Goal: Task Accomplishment & Management: Use online tool/utility

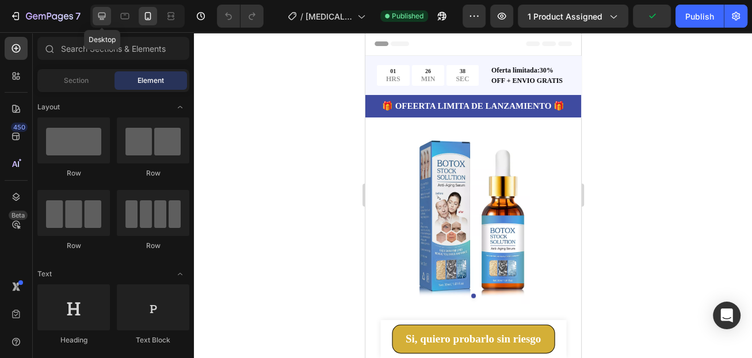
click at [104, 18] on icon at bounding box center [102, 16] width 12 height 12
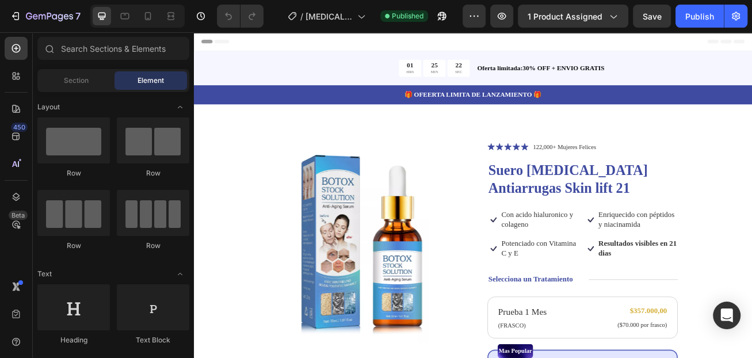
click at [67, 89] on div "Section Element" at bounding box center [113, 80] width 152 height 23
click at [70, 83] on span "Section" at bounding box center [76, 80] width 25 height 10
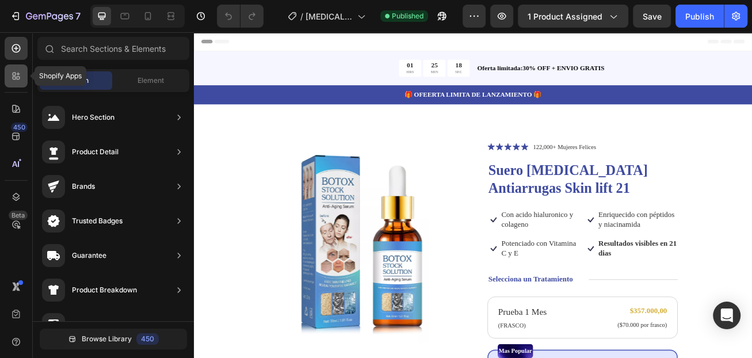
click at [13, 81] on icon at bounding box center [16, 76] width 12 height 12
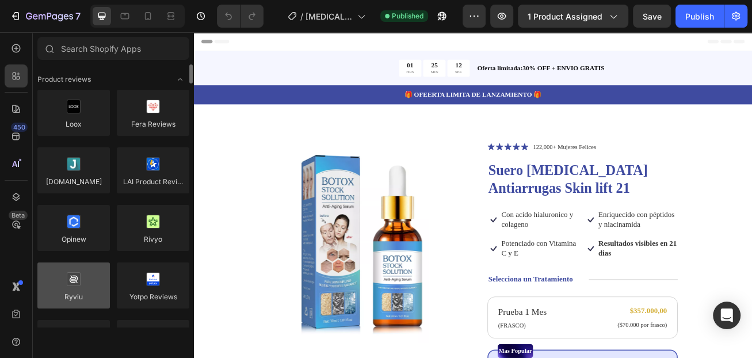
click at [78, 292] on div at bounding box center [73, 285] width 72 height 46
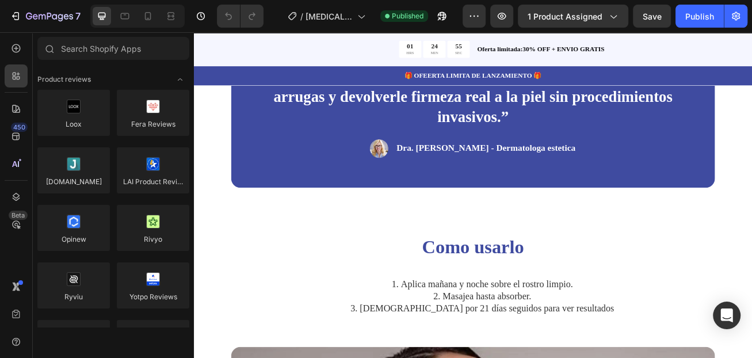
scroll to position [2014, 0]
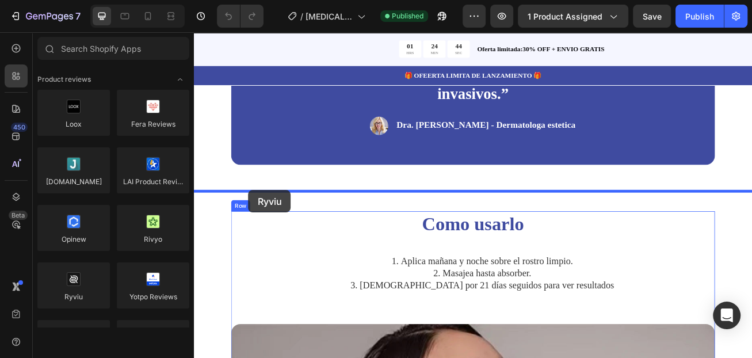
drag, startPoint x: 263, startPoint y: 314, endPoint x: 261, endPoint y: 227, distance: 86.3
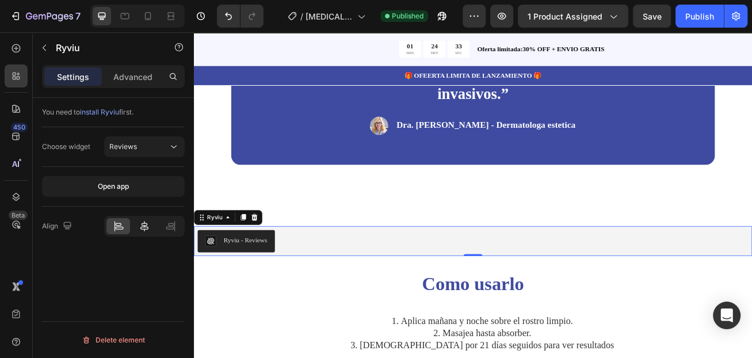
click at [146, 230] on icon at bounding box center [145, 226] width 12 height 12
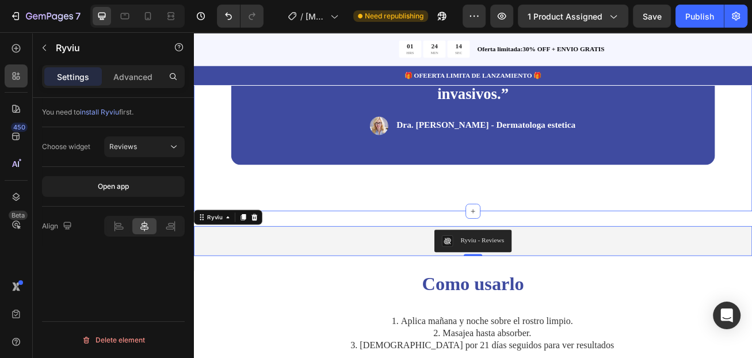
click at [438, 197] on div "“Por su formula e ingredientes, [MEDICAL_DATA] Stock Solution es una de las opc…" at bounding box center [539, 90] width 690 height 327
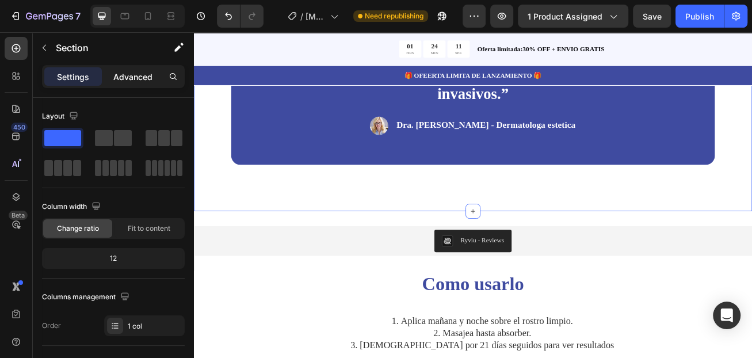
click at [133, 78] on p "Advanced" at bounding box center [132, 77] width 39 height 12
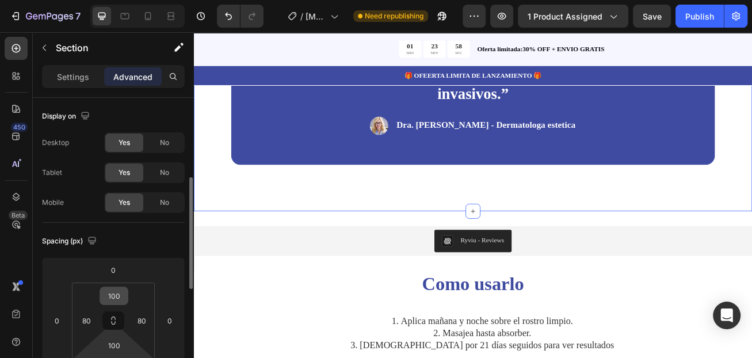
scroll to position [58, 0]
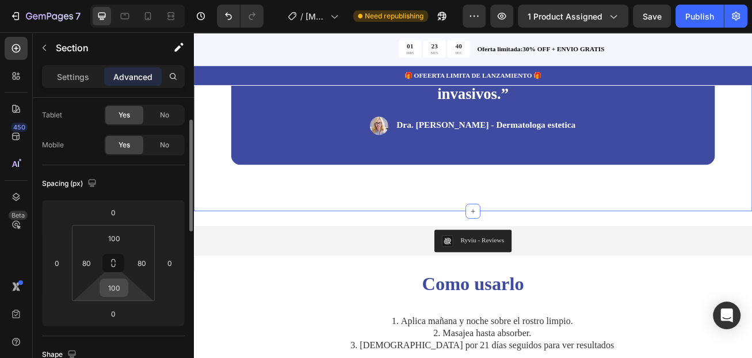
click at [113, 286] on input "100" at bounding box center [113, 287] width 23 height 17
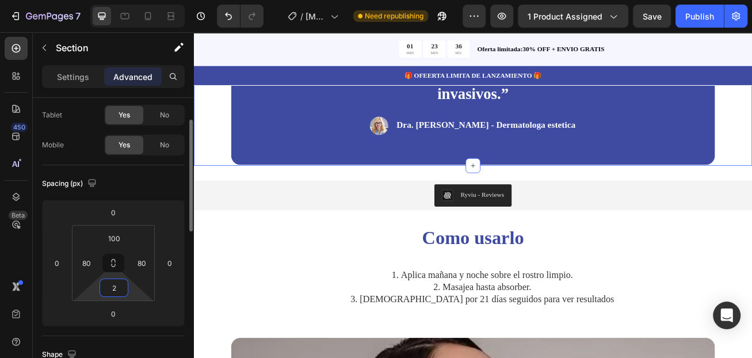
type input "20"
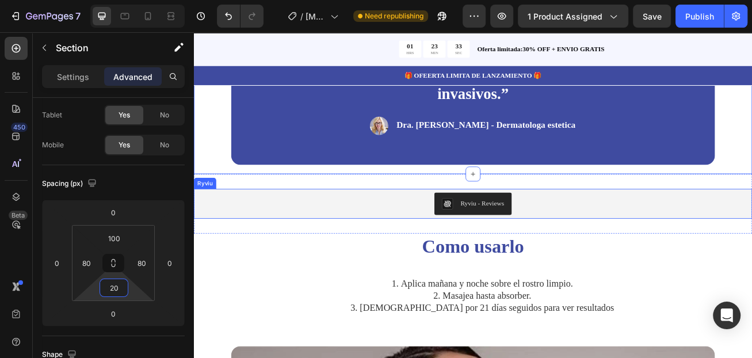
click at [262, 231] on div "Ryviu - Reviews" at bounding box center [538, 245] width 681 height 28
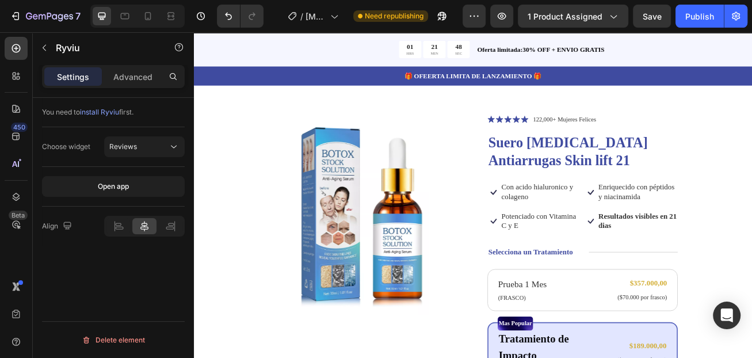
scroll to position [0, 0]
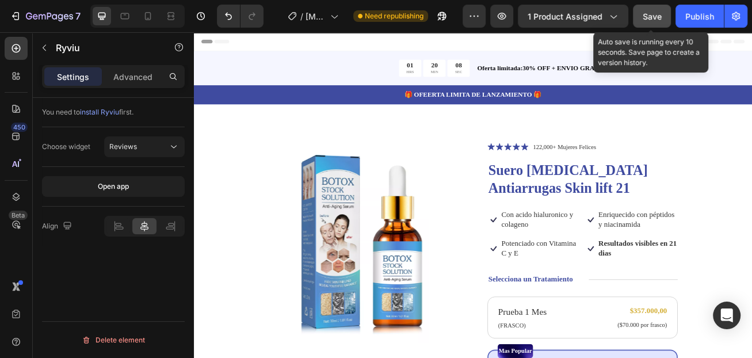
click at [657, 13] on span "Save" at bounding box center [652, 17] width 19 height 10
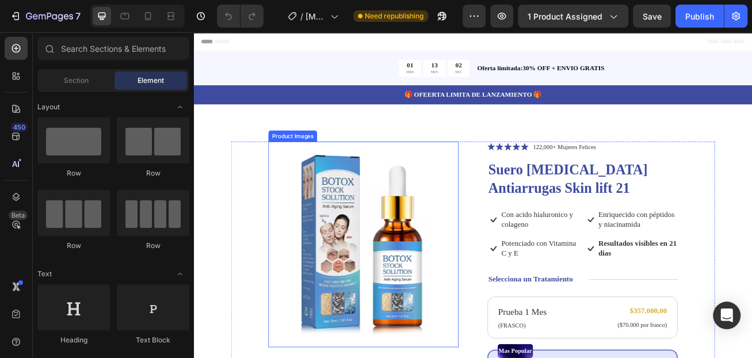
click at [326, 194] on img at bounding box center [403, 294] width 235 height 255
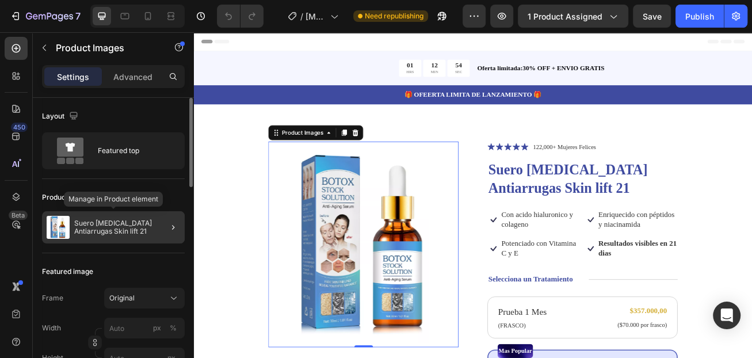
click at [112, 225] on p "Suero [MEDICAL_DATA] Antiarrugas Skin lift 21" at bounding box center [127, 227] width 106 height 16
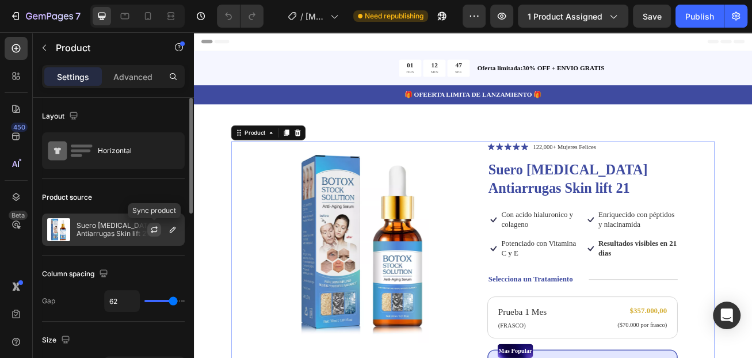
click at [152, 228] on icon "button" at bounding box center [154, 227] width 6 height 3
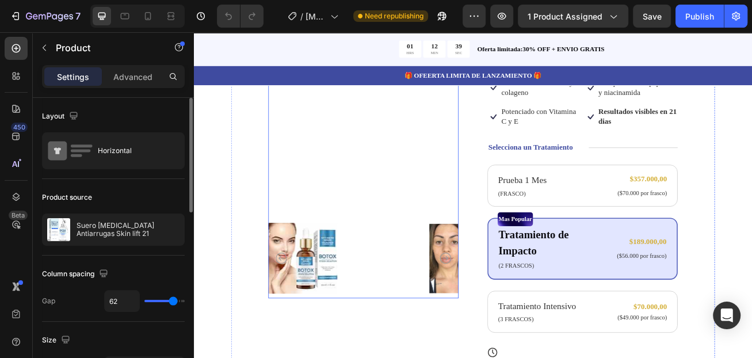
scroll to position [173, 0]
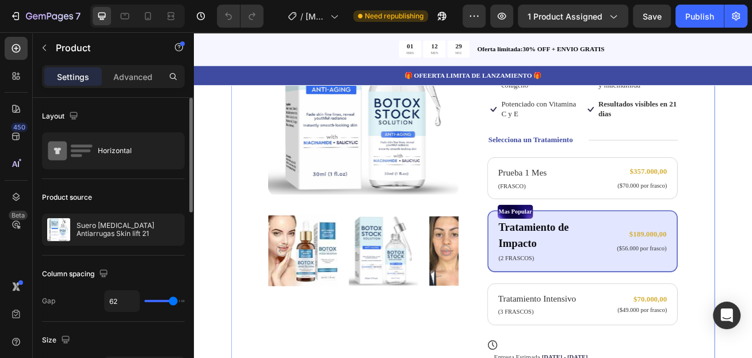
click at [425, 357] on div "Product Images" at bounding box center [403, 244] width 235 height 498
click at [419, 307] on img at bounding box center [428, 302] width 86 height 98
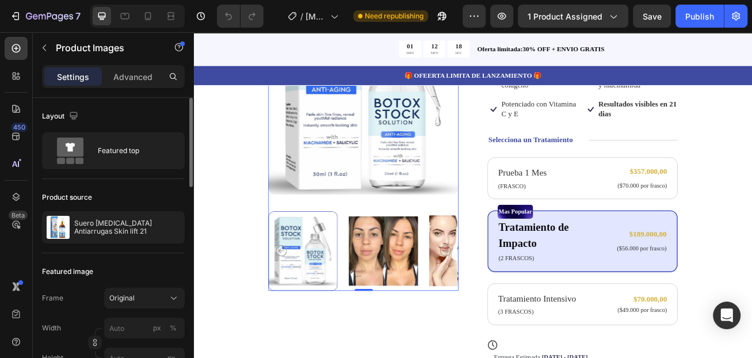
click at [431, 313] on img at bounding box center [428, 302] width 86 height 98
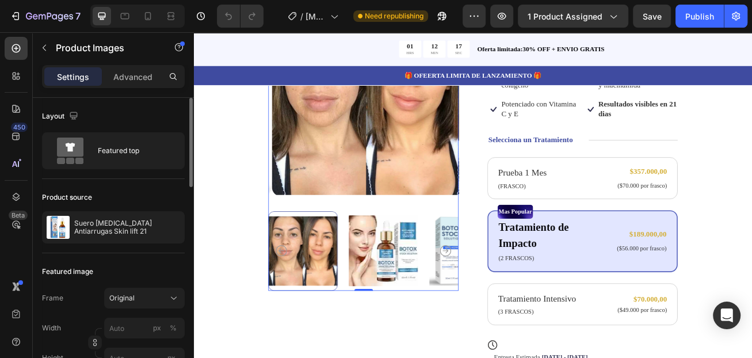
click at [439, 296] on img at bounding box center [428, 302] width 86 height 98
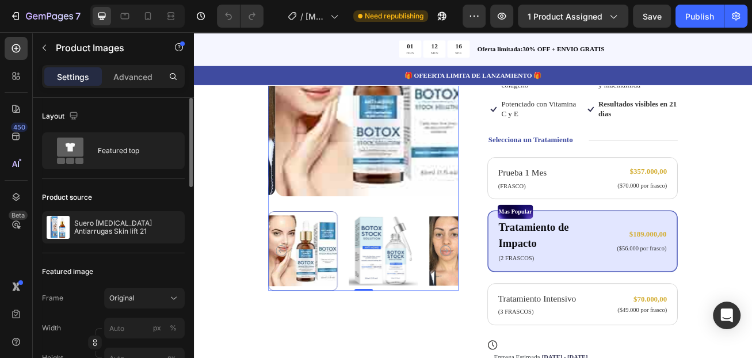
click at [439, 296] on img at bounding box center [428, 302] width 86 height 98
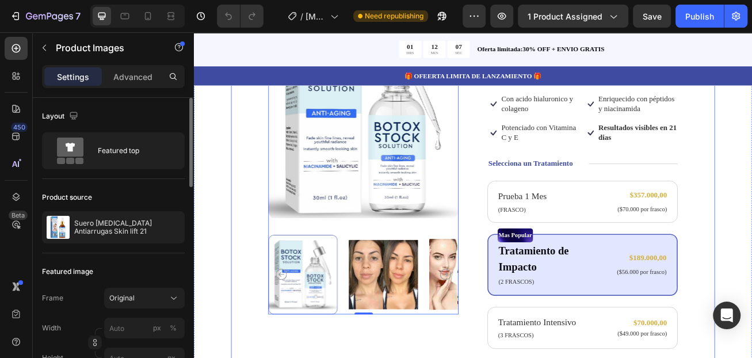
scroll to position [115, 0]
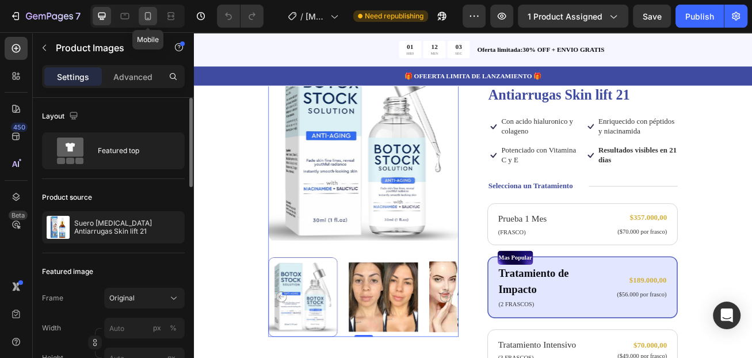
click at [151, 16] on icon at bounding box center [148, 16] width 12 height 12
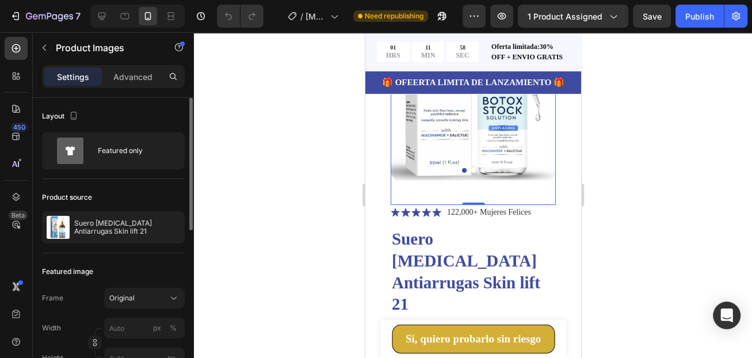
scroll to position [58, 0]
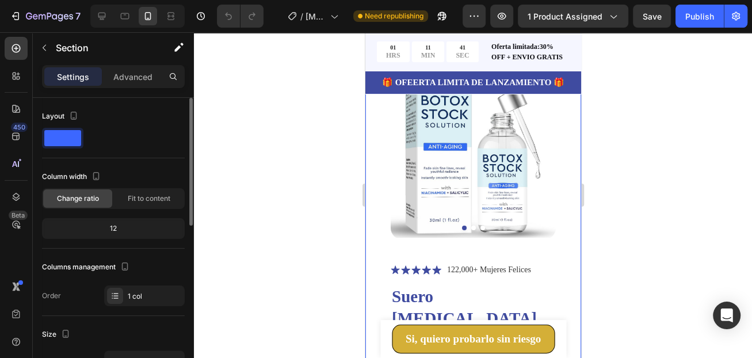
click at [143, 78] on p "Advanced" at bounding box center [132, 77] width 39 height 12
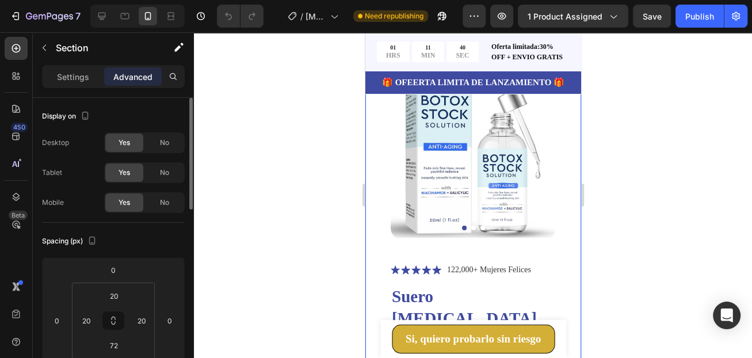
scroll to position [115, 0]
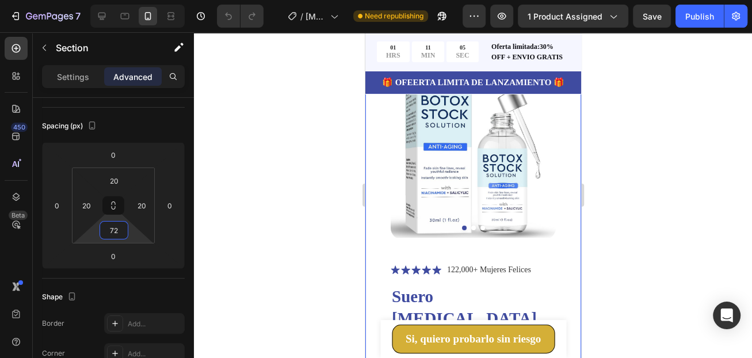
click at [112, 231] on input "72" at bounding box center [113, 229] width 23 height 17
type input "34"
click at [215, 216] on div at bounding box center [473, 195] width 558 height 326
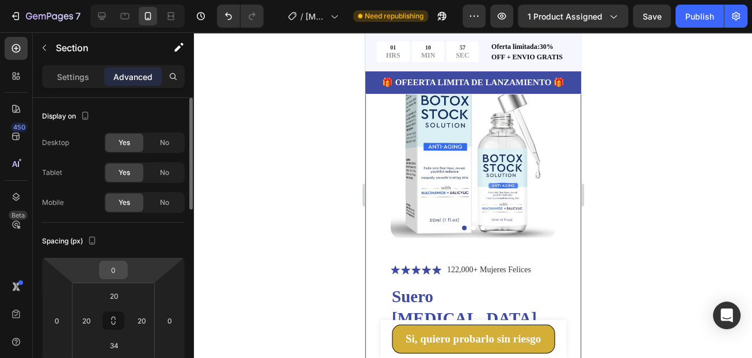
scroll to position [58, 0]
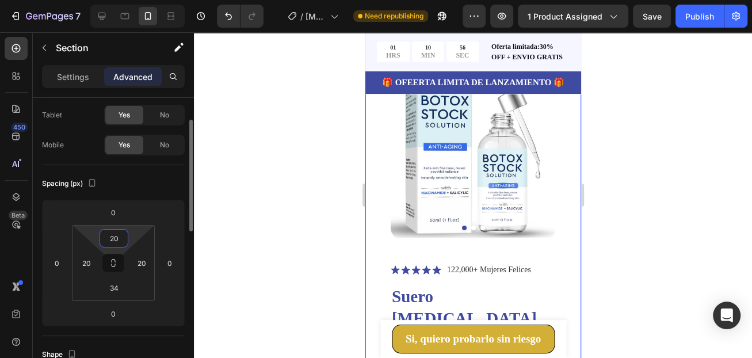
click at [114, 233] on input "20" at bounding box center [113, 238] width 23 height 17
type input "5"
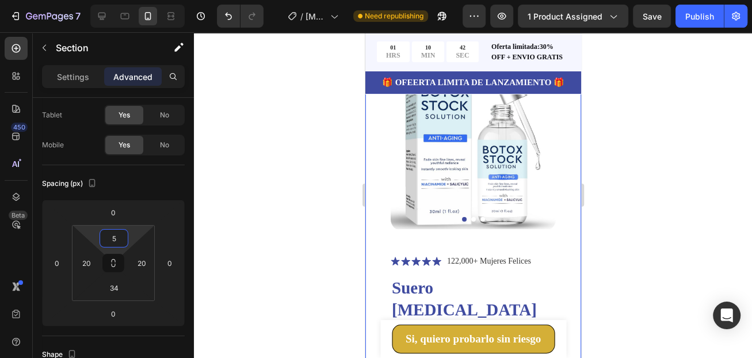
click at [240, 201] on div at bounding box center [473, 195] width 558 height 326
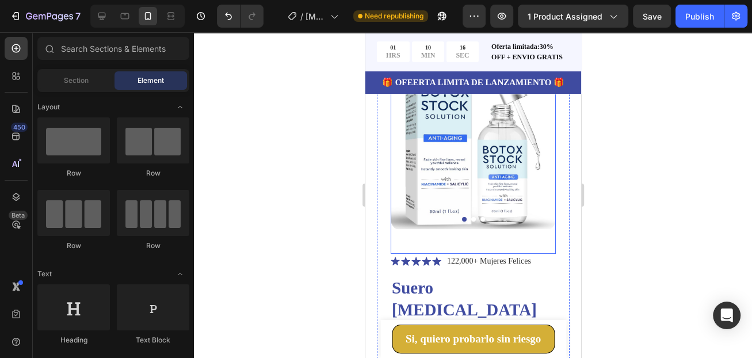
scroll to position [0, 0]
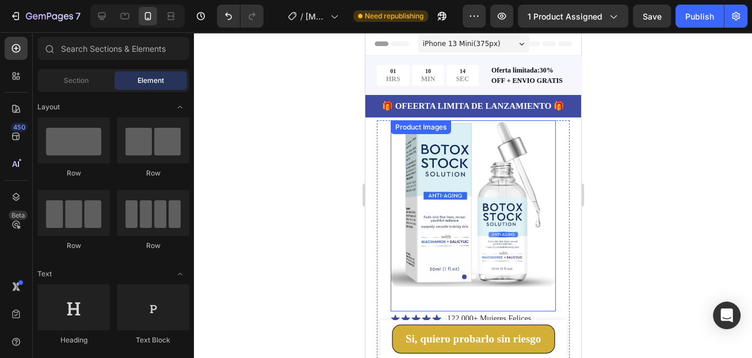
click at [534, 173] on img at bounding box center [472, 204] width 165 height 169
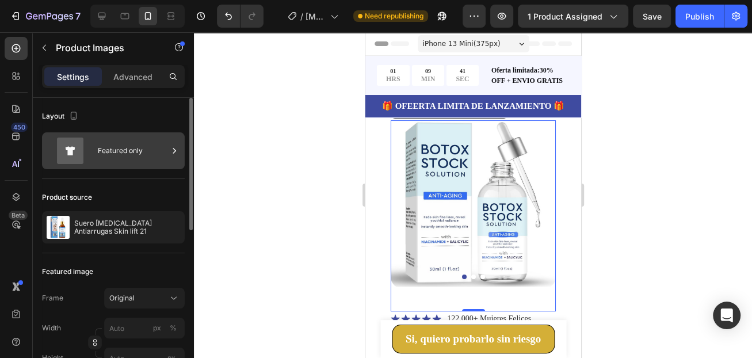
click at [95, 145] on div "Featured only" at bounding box center [113, 150] width 143 height 37
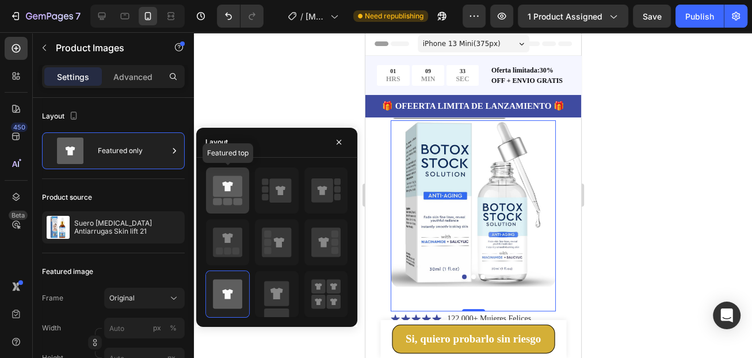
click at [227, 199] on rect at bounding box center [227, 201] width 9 height 7
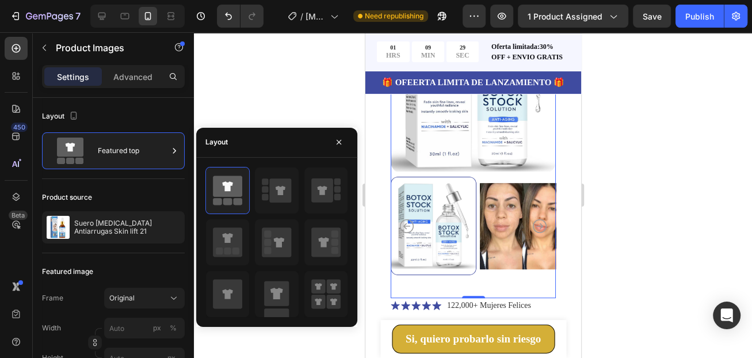
scroll to position [58, 0]
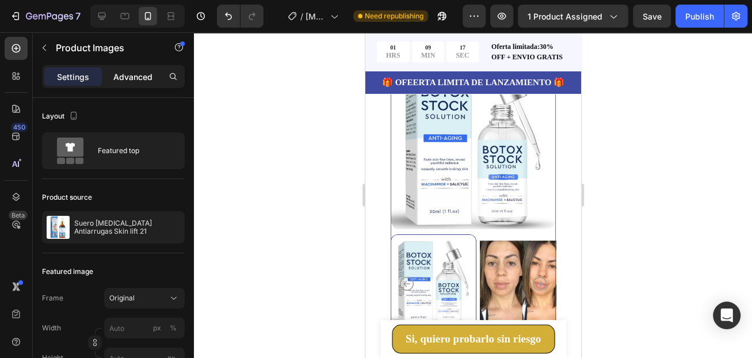
click at [133, 77] on p "Advanced" at bounding box center [132, 77] width 39 height 12
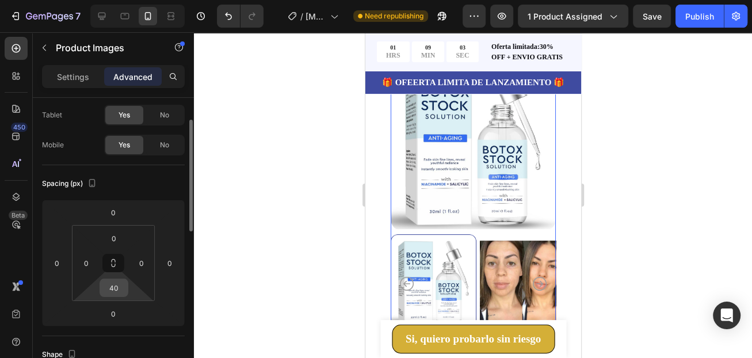
click at [113, 284] on input "40" at bounding box center [113, 287] width 23 height 17
type input "15"
click at [277, 273] on div at bounding box center [473, 195] width 558 height 326
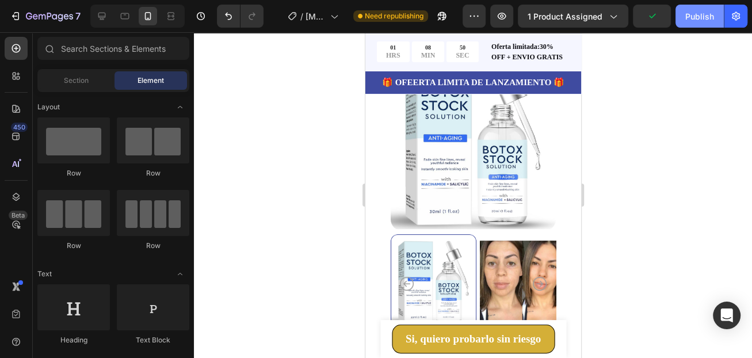
click at [705, 18] on div "Publish" at bounding box center [699, 16] width 29 height 12
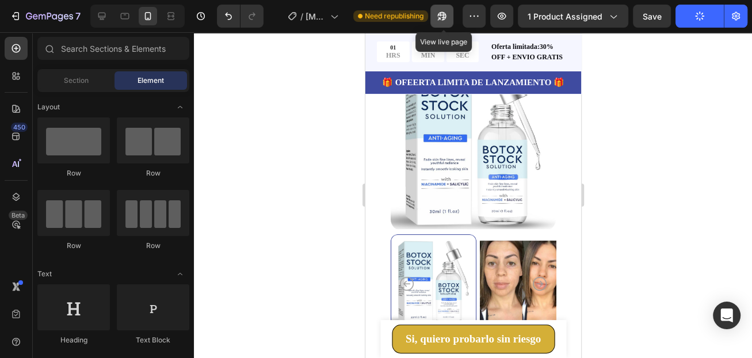
click at [441, 17] on icon "button" at bounding box center [439, 18] width 3 height 3
click at [103, 14] on icon at bounding box center [102, 16] width 12 height 12
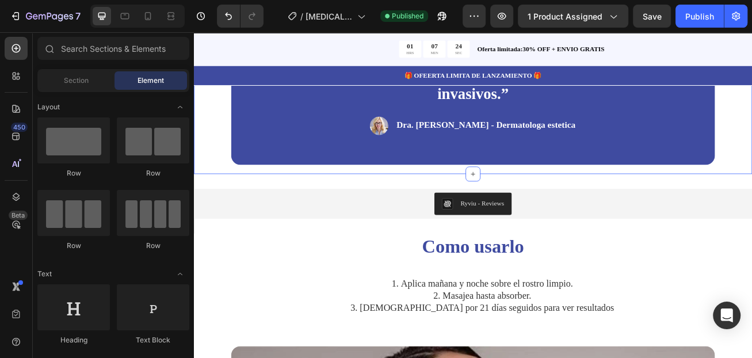
scroll to position [1956, 0]
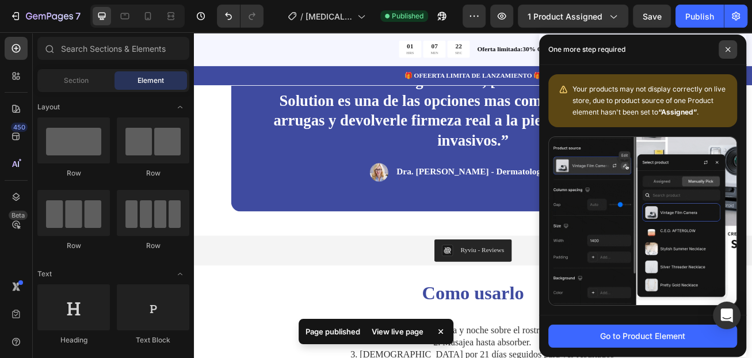
click at [725, 48] on icon at bounding box center [728, 50] width 6 height 6
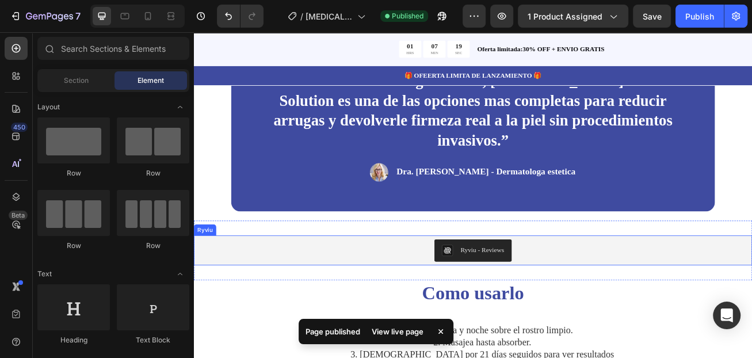
click at [601, 288] on div "Ryviu - Reviews" at bounding box center [538, 302] width 681 height 28
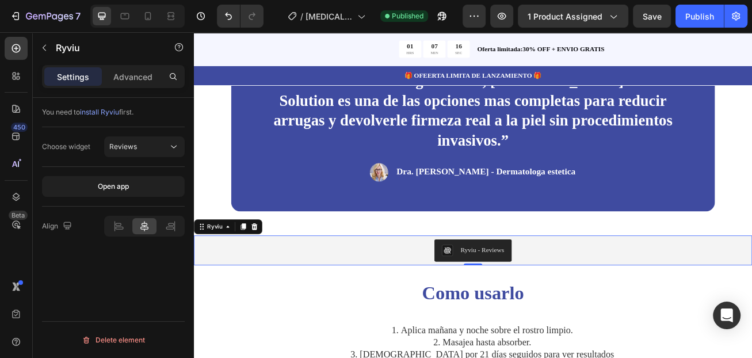
click at [502, 295] on img "Ryviu - Reviews" at bounding box center [508, 302] width 14 height 14
click at [533, 295] on div "Ryviu - Reviews" at bounding box center [551, 301] width 54 height 12
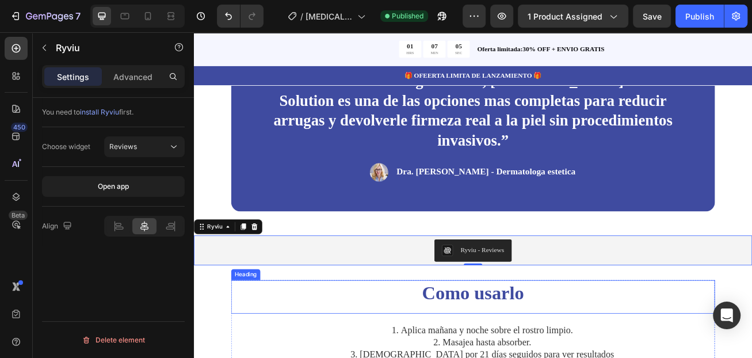
click at [422, 339] on h2 "Como usarlo" at bounding box center [539, 355] width 598 height 32
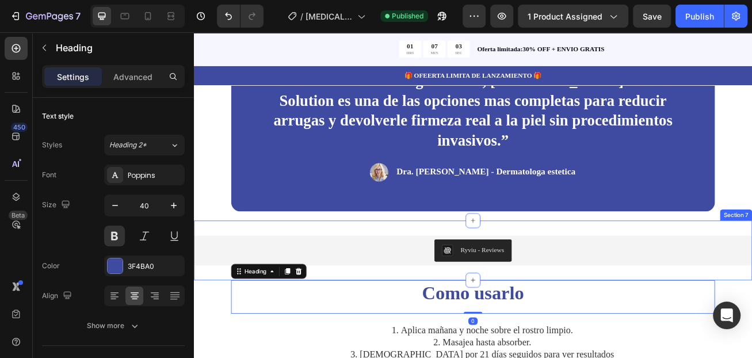
click at [395, 304] on div "Ryviu - Reviews Ryviu Section 7" at bounding box center [539, 302] width 690 height 74
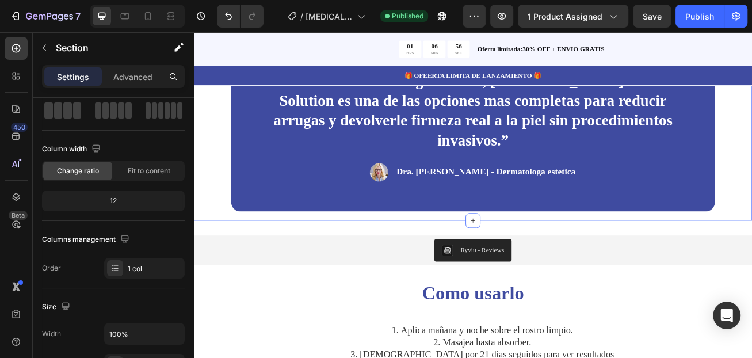
click at [223, 227] on div "“Por su formula e ingredientes, Botox Stock Solution es una de las opciones mas…" at bounding box center [539, 124] width 690 height 281
click at [226, 265] on div "Ryviu - Reviews Ryviu Section 7" at bounding box center [539, 302] width 690 height 74
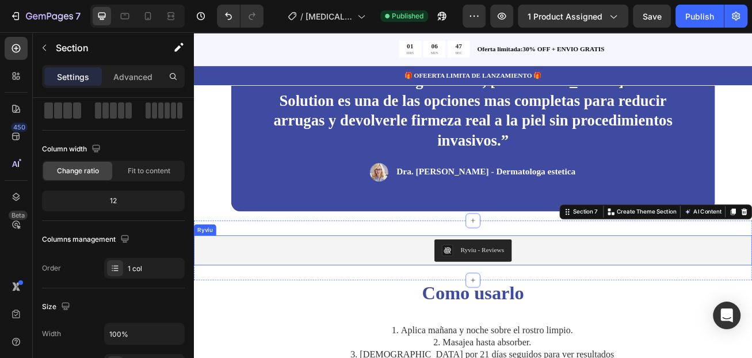
click at [545, 295] on div "Ryviu - Reviews" at bounding box center [551, 301] width 54 height 12
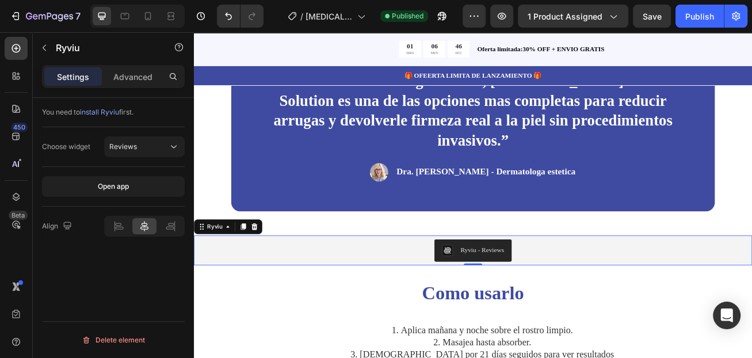
scroll to position [0, 0]
click at [545, 295] on div "Ryviu - Reviews" at bounding box center [551, 301] width 54 height 12
click at [501, 295] on img "Ryviu - Reviews" at bounding box center [508, 302] width 14 height 14
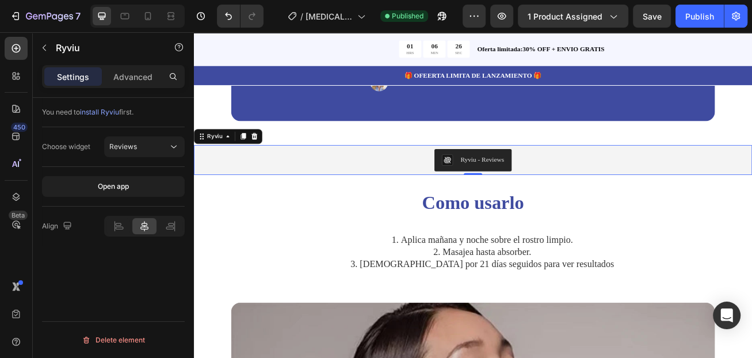
scroll to position [2071, 0]
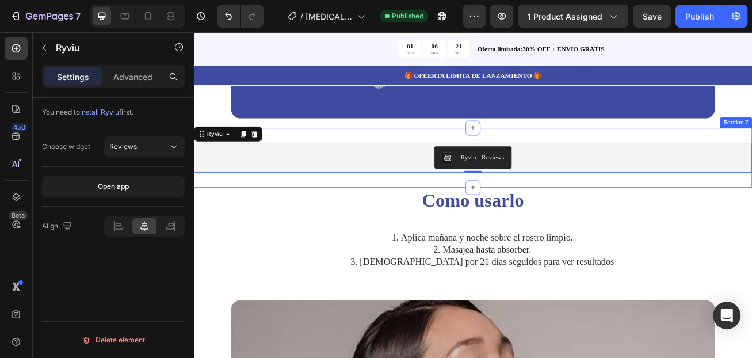
click at [332, 189] on div "Ryviu - Reviews Ryviu 0 Section 7" at bounding box center [539, 187] width 690 height 74
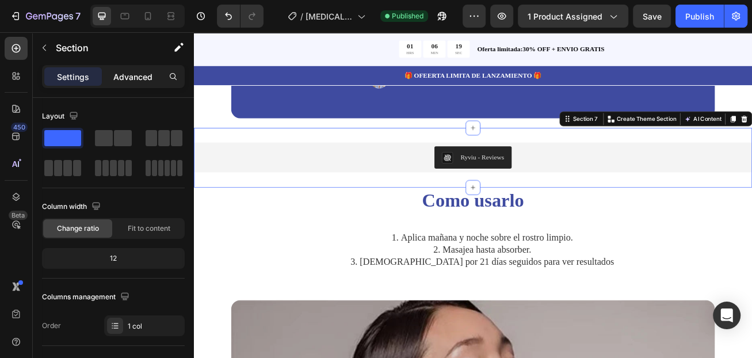
click at [134, 81] on p "Advanced" at bounding box center [132, 77] width 39 height 12
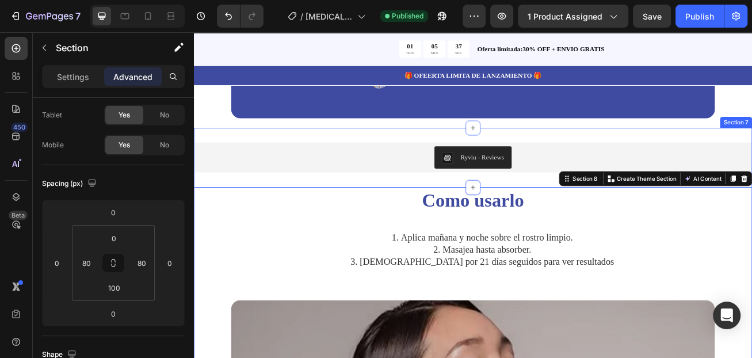
scroll to position [2014, 0]
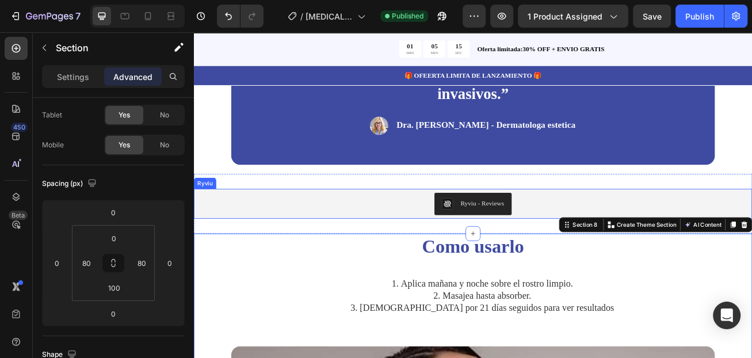
click at [377, 231] on div "Ryviu - Reviews" at bounding box center [538, 245] width 681 height 28
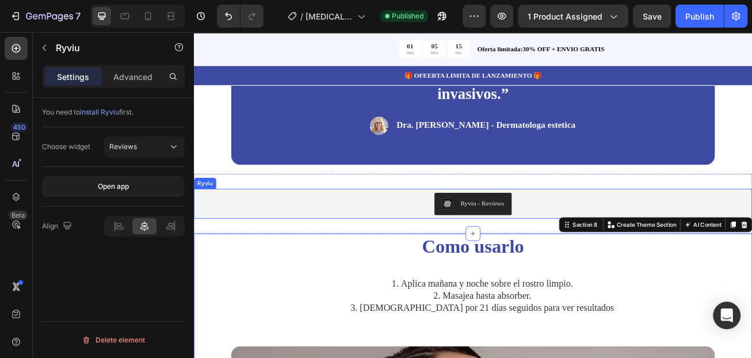
scroll to position [0, 0]
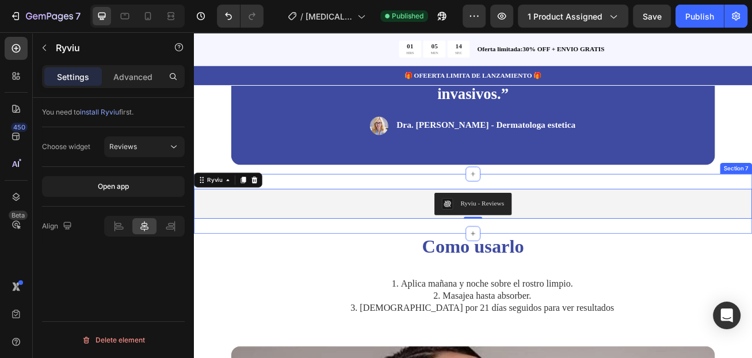
click at [375, 208] on div "Ryviu - Reviews Ryviu 0 Section 7" at bounding box center [539, 245] width 690 height 74
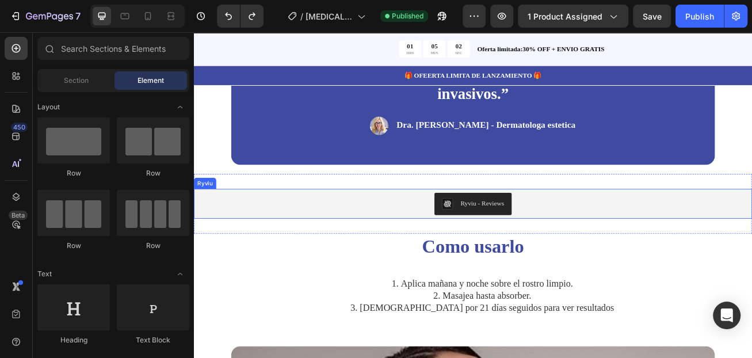
click at [606, 231] on div "Ryviu - Reviews" at bounding box center [538, 245] width 681 height 28
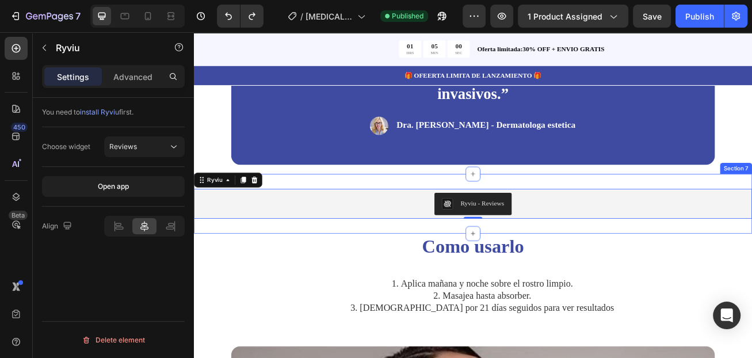
click at [603, 247] on div "Ryviu - Reviews Ryviu 0 Section 7" at bounding box center [539, 245] width 690 height 74
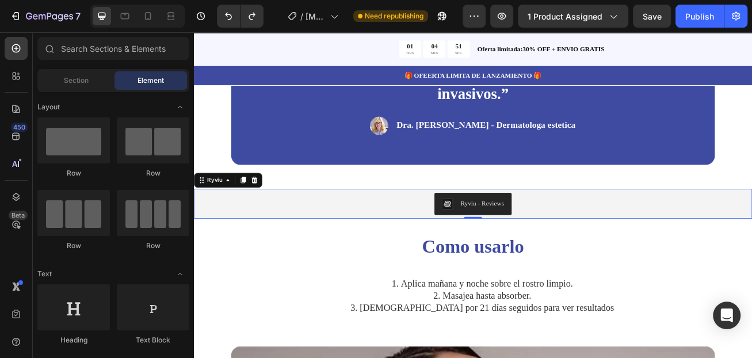
click at [674, 231] on div "Ryviu - Reviews" at bounding box center [538, 245] width 681 height 28
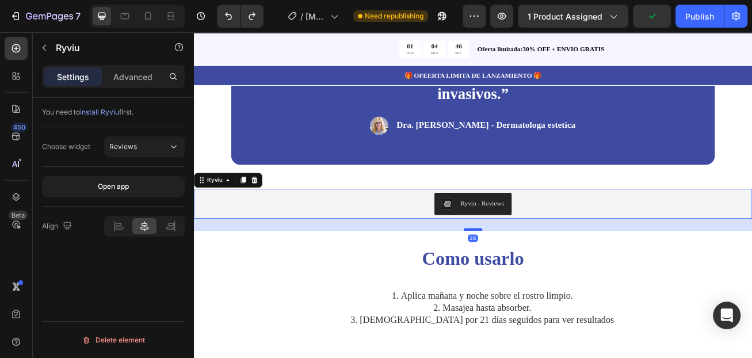
drag, startPoint x: 533, startPoint y: 236, endPoint x: 533, endPoint y: 251, distance: 15.0
click at [533, 274] on div at bounding box center [539, 275] width 23 height 3
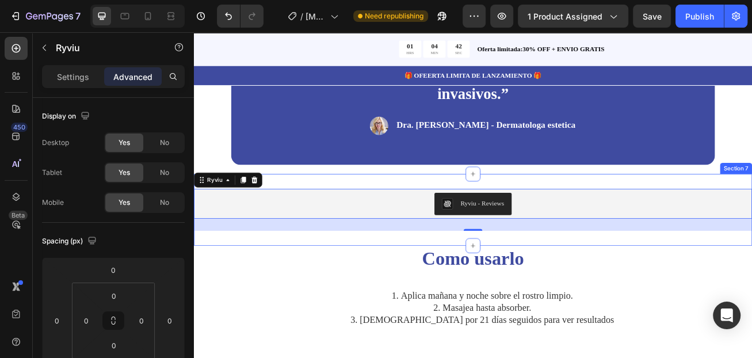
click at [683, 208] on div "Ryviu - Reviews Ryviu 26 Section 7" at bounding box center [539, 252] width 690 height 89
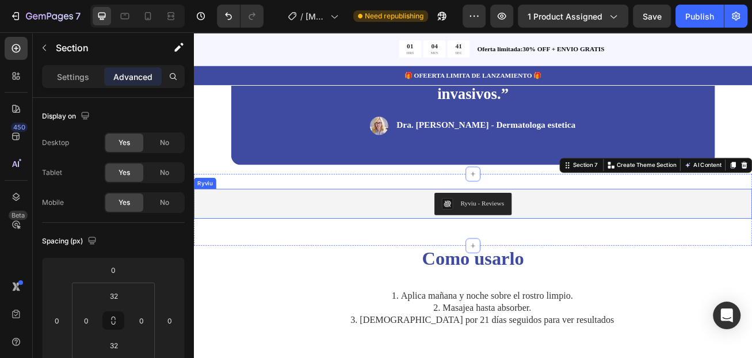
click at [655, 231] on div "Ryviu - Reviews" at bounding box center [538, 245] width 681 height 28
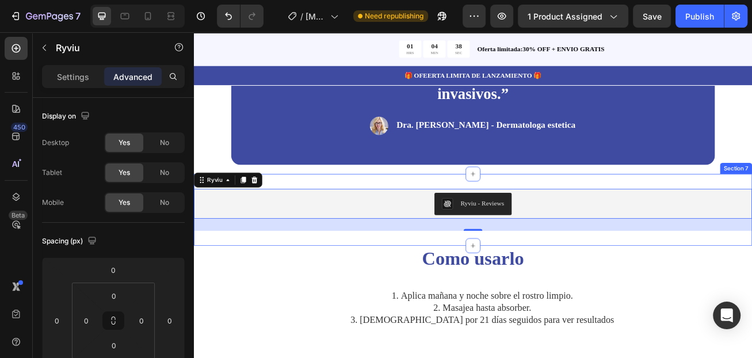
click at [564, 208] on div "Ryviu - Reviews Ryviu 26 Section 7" at bounding box center [539, 252] width 690 height 89
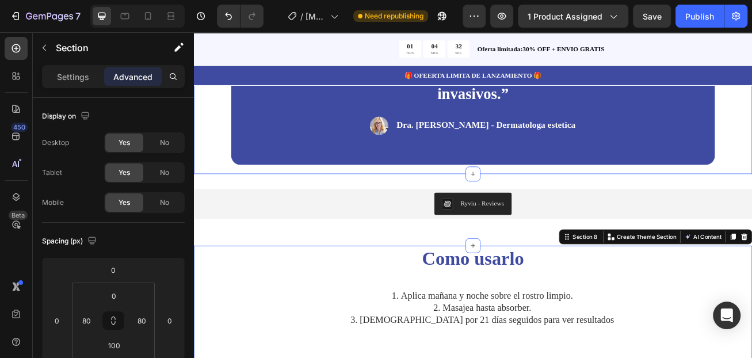
click at [751, 178] on div "“Por su formula e ingredientes, [MEDICAL_DATA] Stock Solution es una de las opc…" at bounding box center [539, 67] width 690 height 281
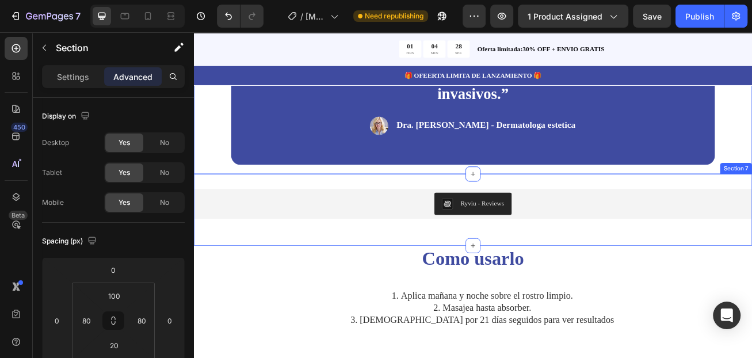
click at [751, 208] on div "Ryviu - Reviews Ryviu Section 7" at bounding box center [539, 252] width 690 height 89
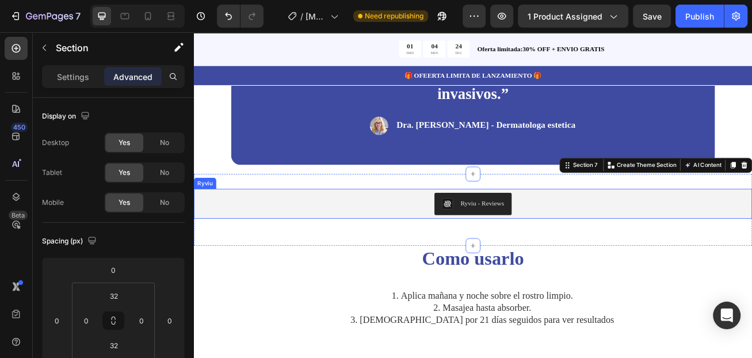
click at [589, 231] on div "Ryviu - Reviews" at bounding box center [538, 245] width 681 height 28
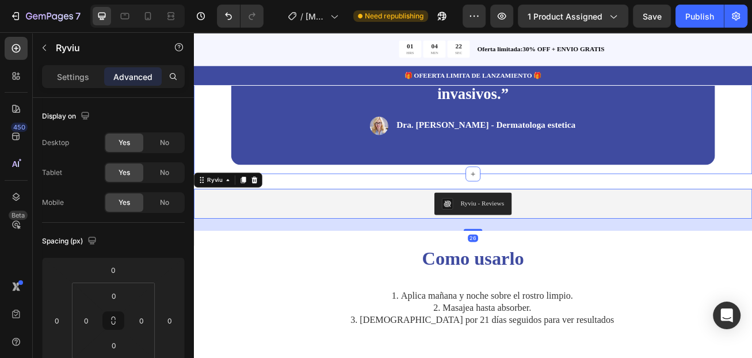
click at [603, 181] on div "“Por su formula e ingredientes, [MEDICAL_DATA] Stock Solution es una de las opc…" at bounding box center [539, 67] width 690 height 281
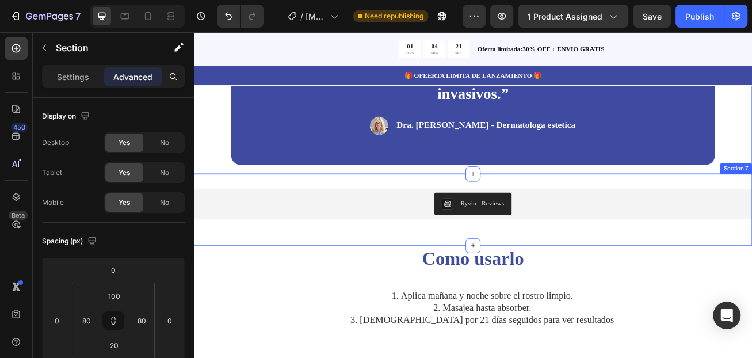
click at [603, 208] on div "Ryviu - Reviews Ryviu Section 7" at bounding box center [539, 252] width 690 height 89
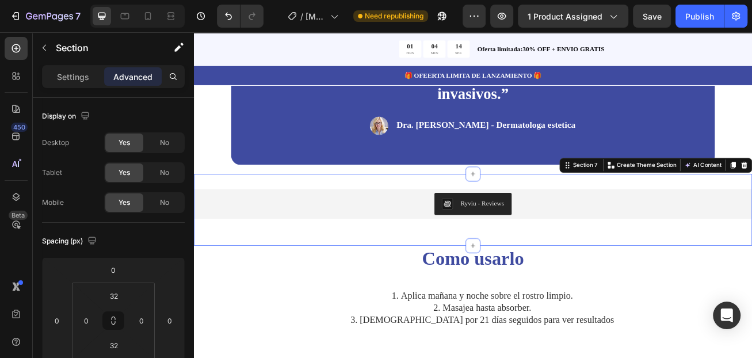
click at [588, 250] on div "Ryviu - Reviews Ryviu" at bounding box center [539, 252] width 690 height 52
click at [641, 250] on div "Ryviu - Reviews Ryviu" at bounding box center [539, 252] width 690 height 52
click at [699, 14] on div "Publish" at bounding box center [699, 16] width 29 height 12
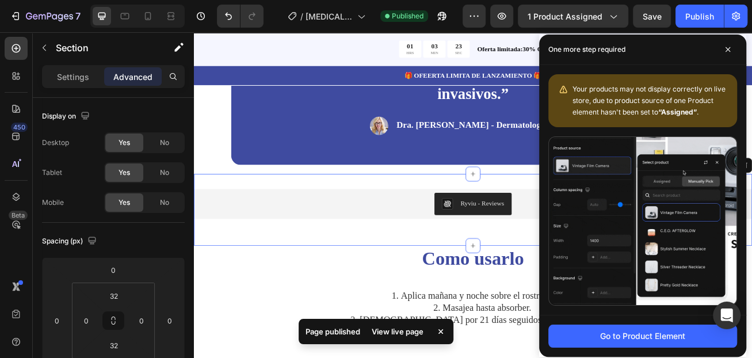
click at [386, 329] on div "View live page" at bounding box center [398, 331] width 66 height 16
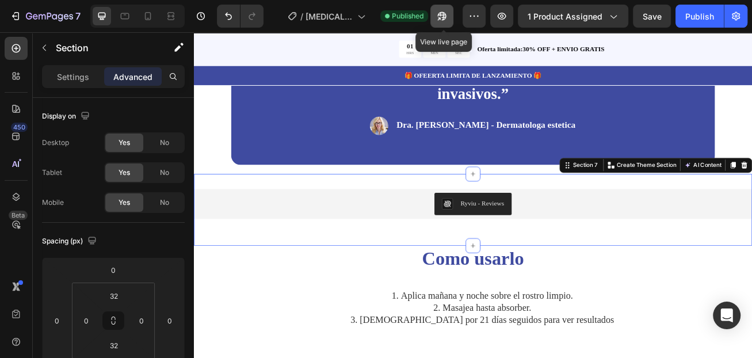
click at [441, 17] on icon "button" at bounding box center [439, 18] width 3 height 3
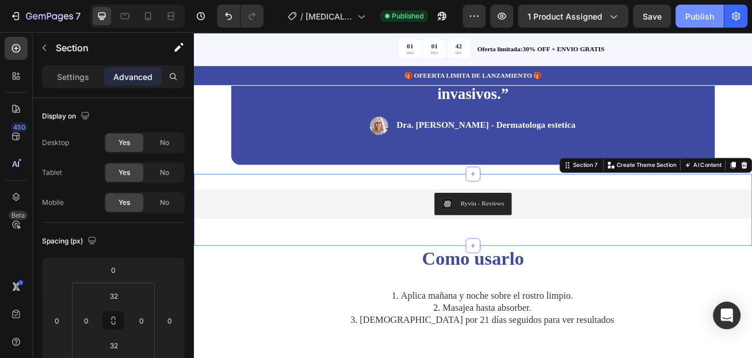
click at [689, 18] on div "Publish" at bounding box center [699, 16] width 29 height 12
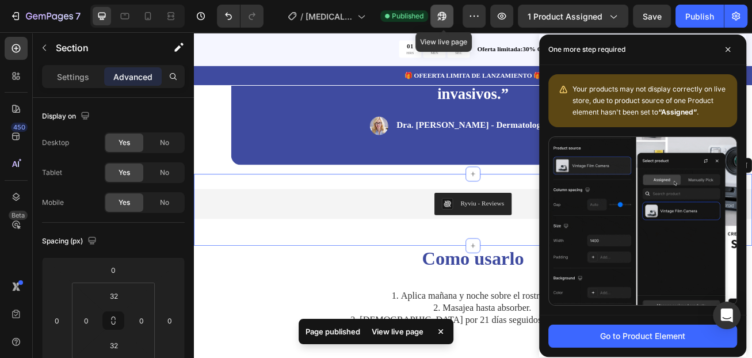
click at [441, 22] on button "button" at bounding box center [441, 16] width 23 height 23
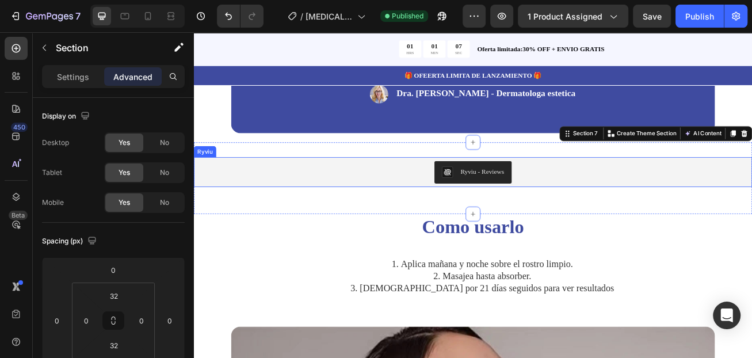
scroll to position [2014, 0]
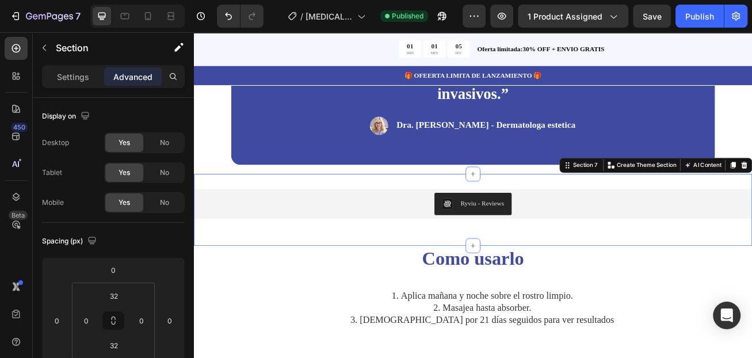
click at [648, 259] on div "Ryviu - Reviews Ryviu Section 7 You can create reusable sections Create Theme S…" at bounding box center [539, 252] width 690 height 89
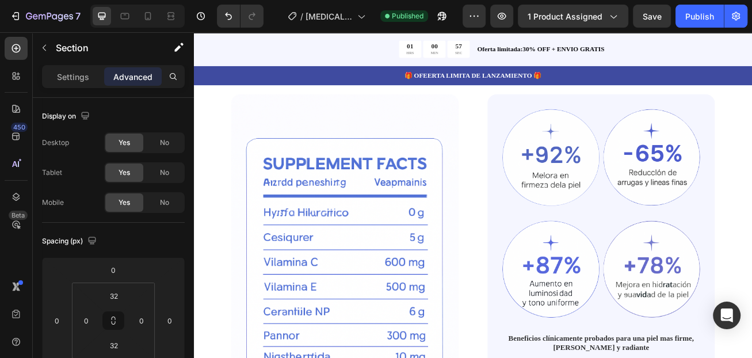
scroll to position [460, 0]
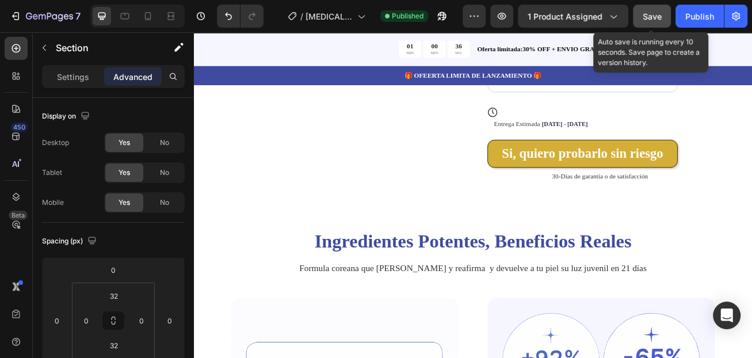
click at [643, 21] on div "Save" at bounding box center [652, 16] width 19 height 12
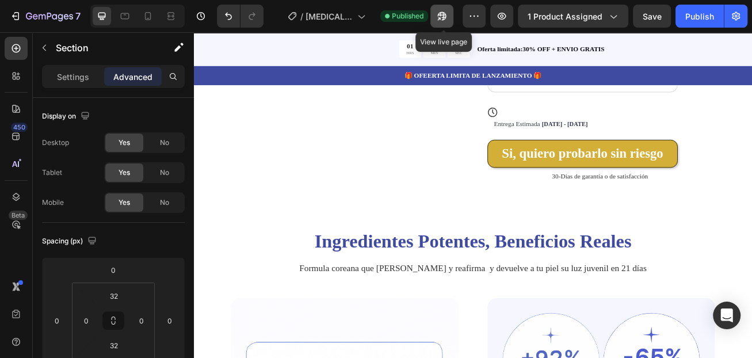
click at [441, 17] on icon "button" at bounding box center [439, 18] width 3 height 3
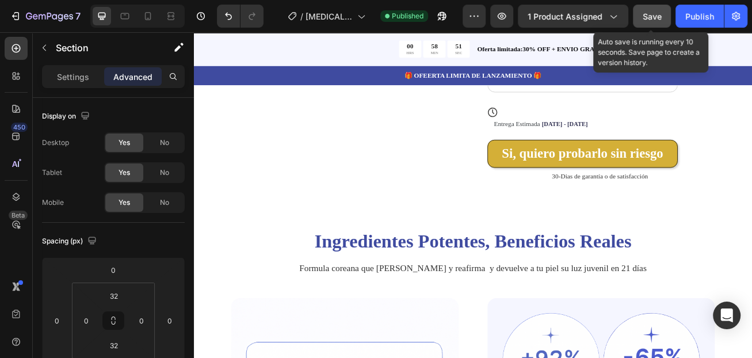
click at [643, 16] on span "Save" at bounding box center [652, 17] width 19 height 10
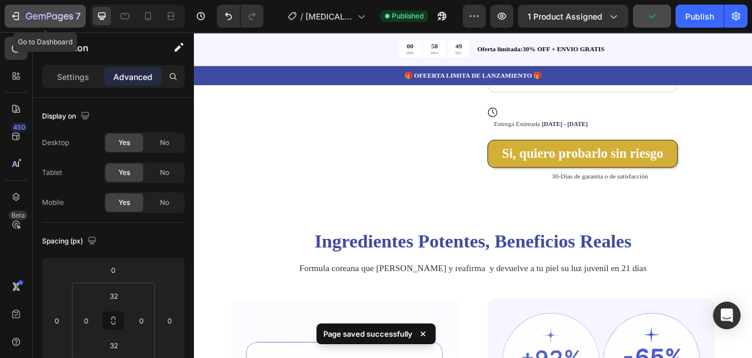
click at [65, 12] on icon "button" at bounding box center [49, 17] width 47 height 10
